Goal: Information Seeking & Learning: Learn about a topic

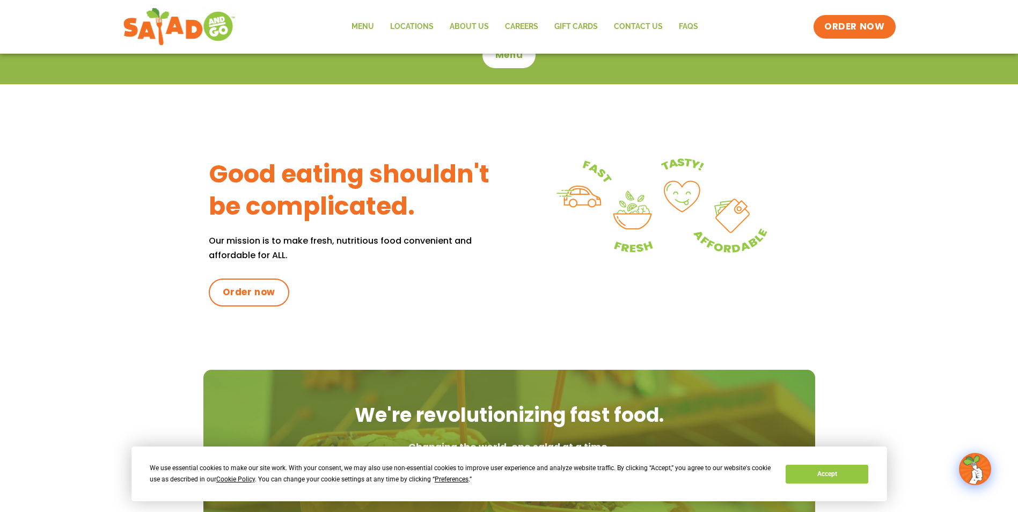
scroll to position [322, 0]
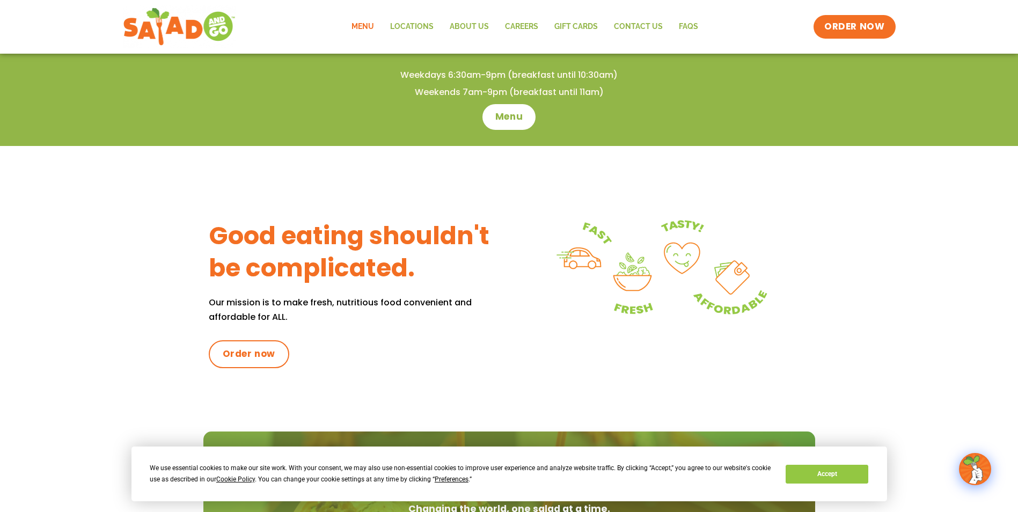
click at [362, 30] on link "Menu" at bounding box center [363, 26] width 39 height 25
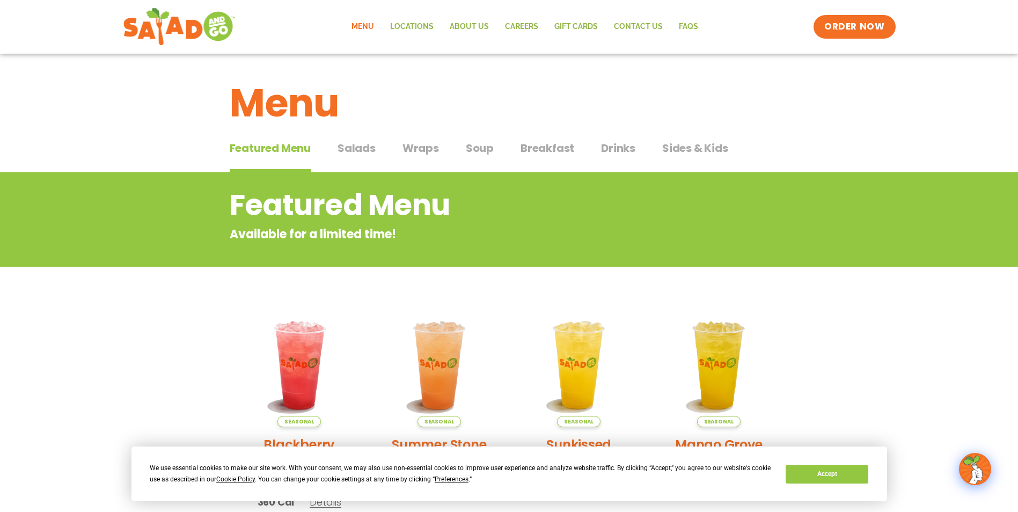
click at [343, 145] on span "Salads" at bounding box center [357, 148] width 38 height 16
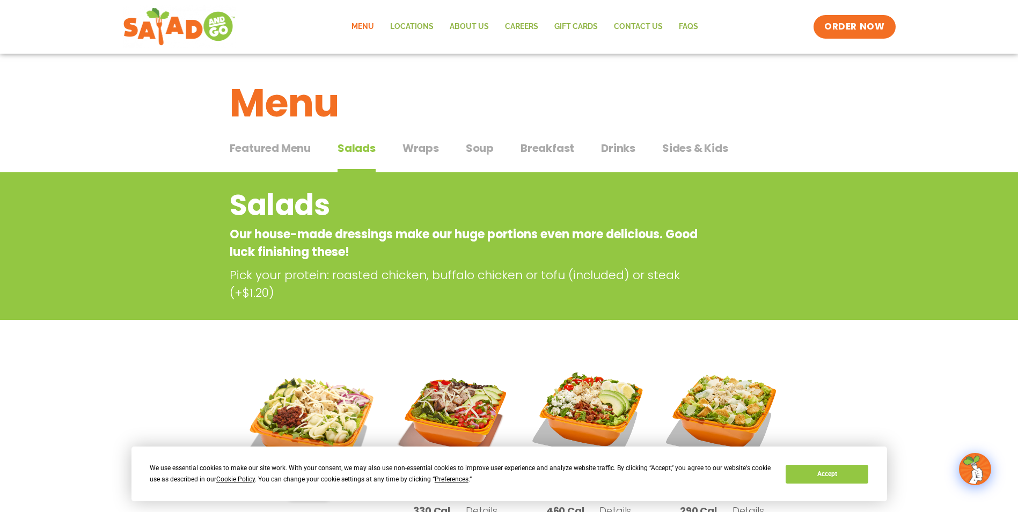
click at [276, 145] on span "Featured Menu" at bounding box center [270, 148] width 81 height 16
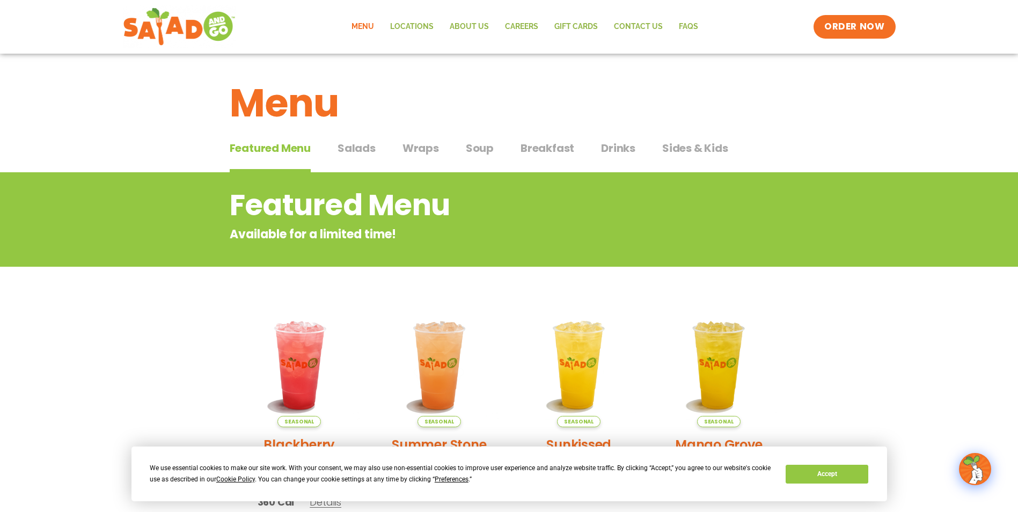
click at [569, 148] on span "Breakfast" at bounding box center [548, 148] width 54 height 16
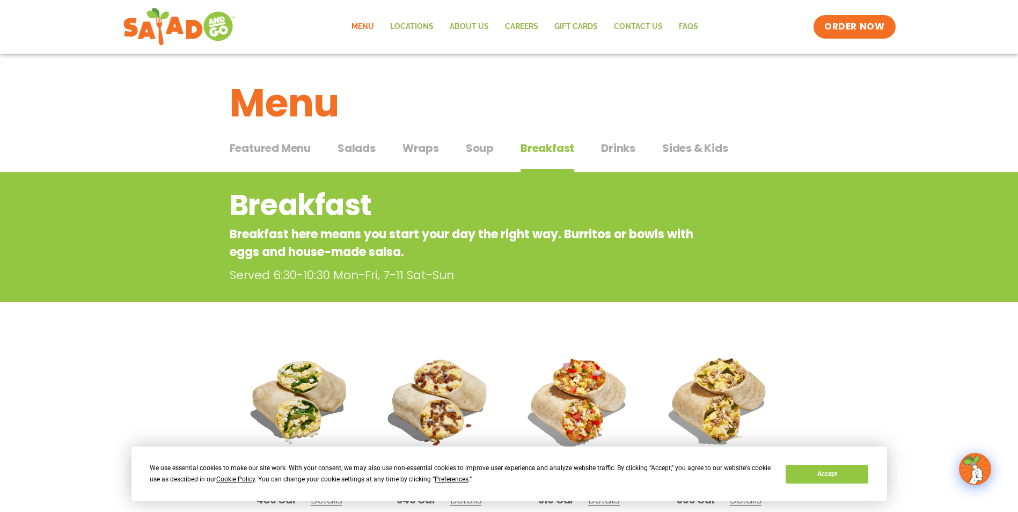
click at [348, 148] on span "Salads" at bounding box center [357, 148] width 38 height 16
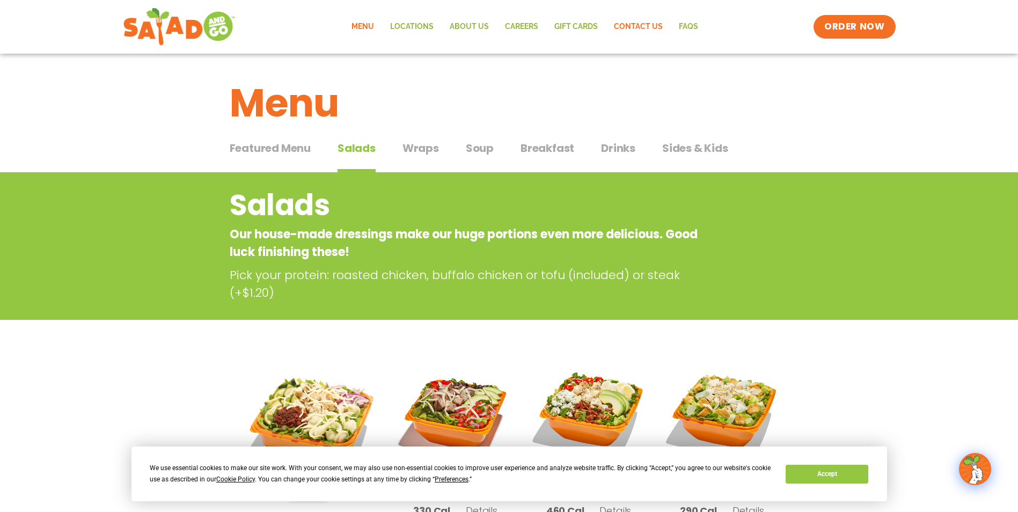
click at [659, 27] on link "Contact Us" at bounding box center [638, 26] width 65 height 25
